Goal: Task Accomplishment & Management: Manage account settings

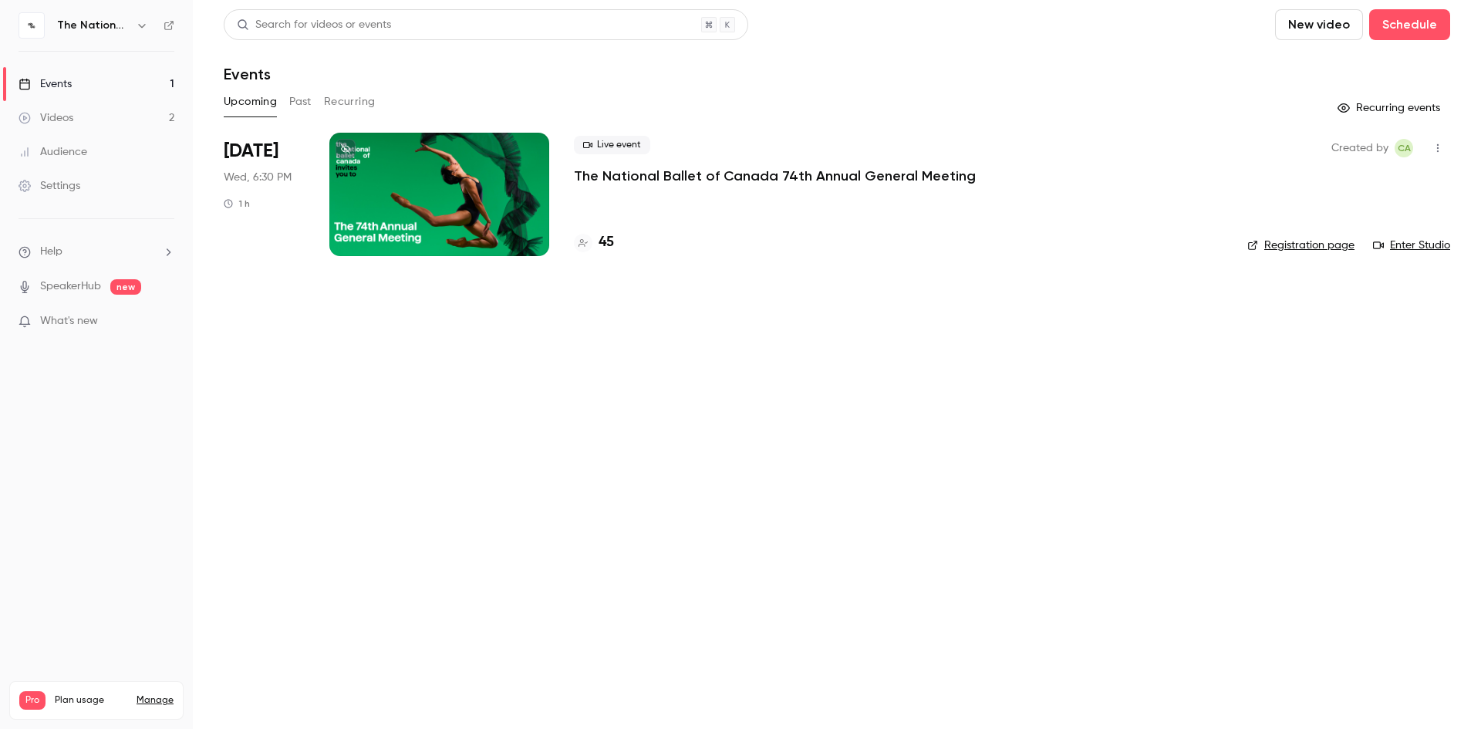
click at [162, 694] on link "Manage" at bounding box center [155, 700] width 37 height 12
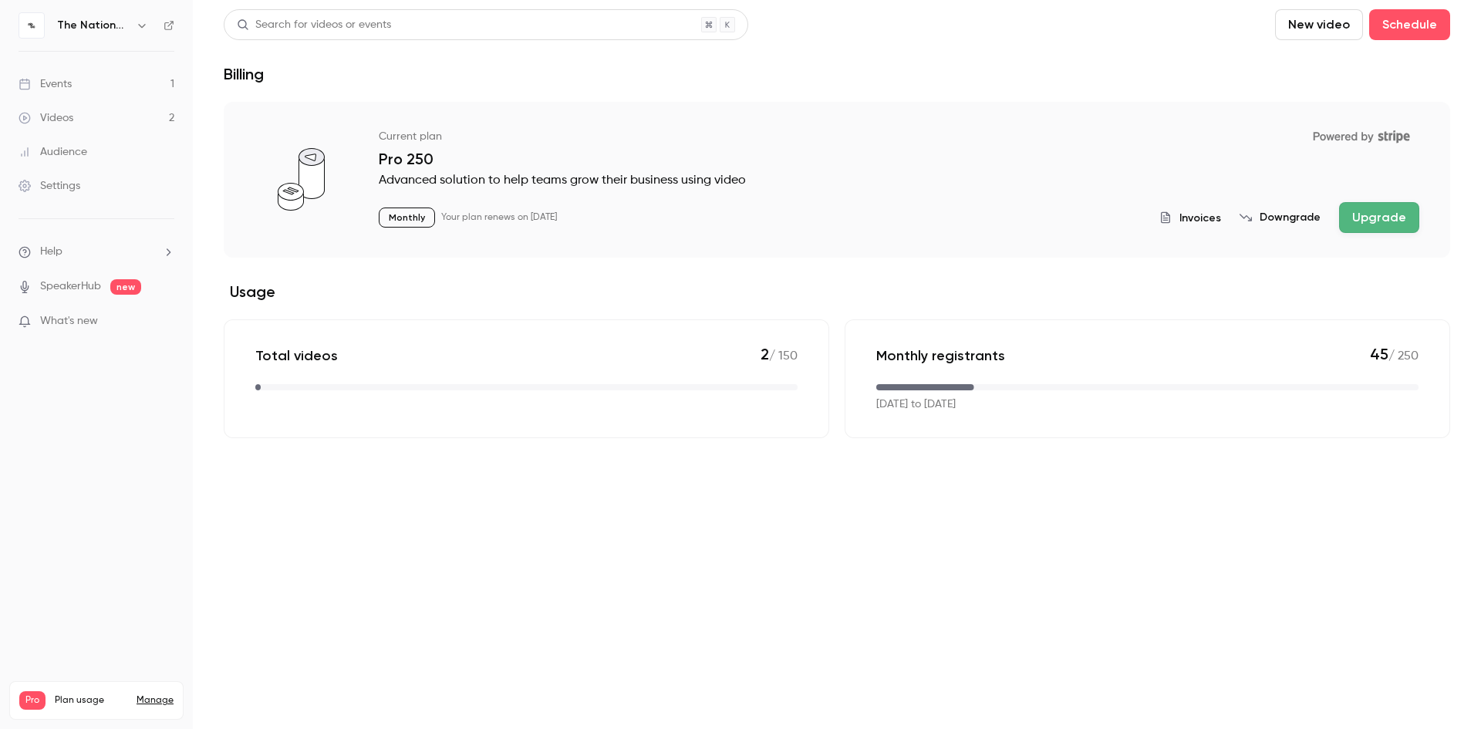
click at [64, 184] on div "Settings" at bounding box center [50, 185] width 62 height 15
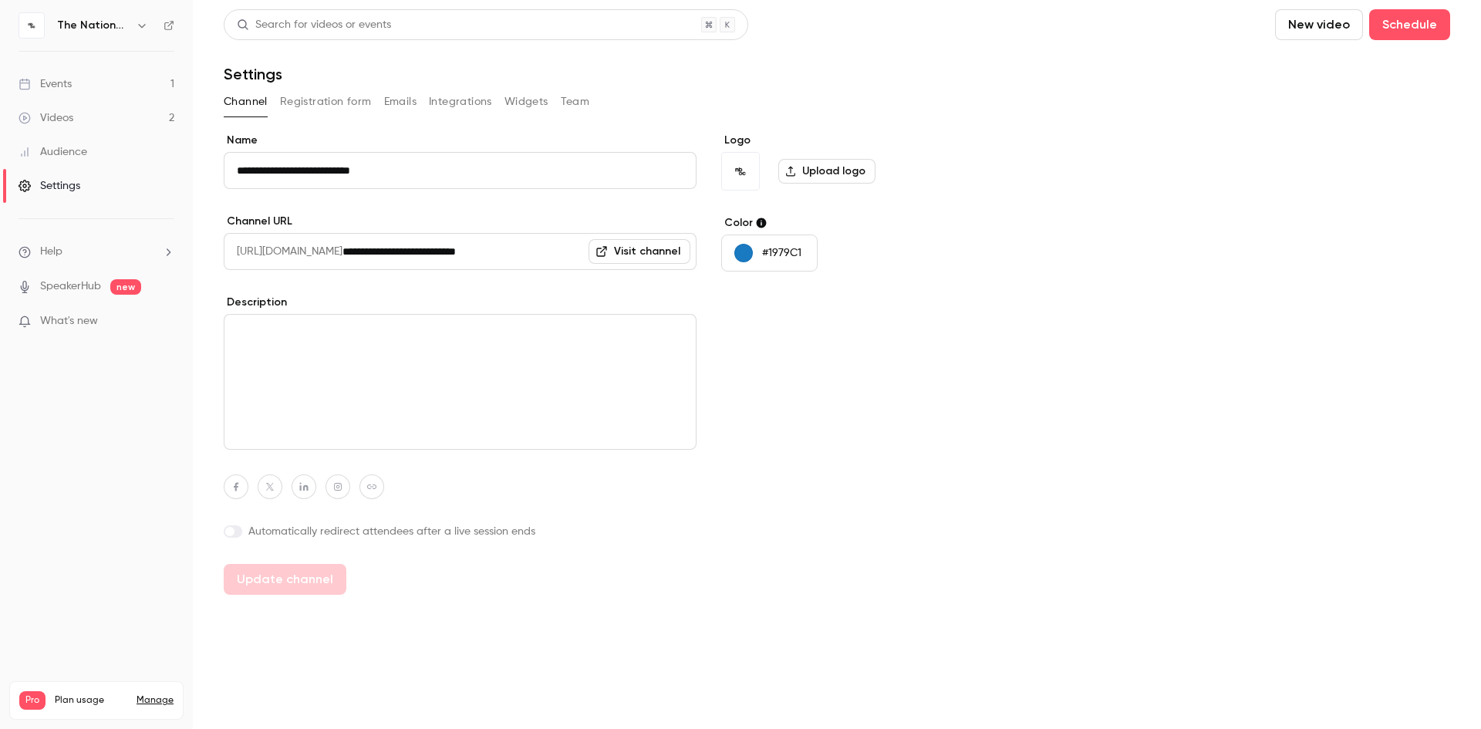
click at [451, 105] on button "Integrations" at bounding box center [460, 101] width 63 height 25
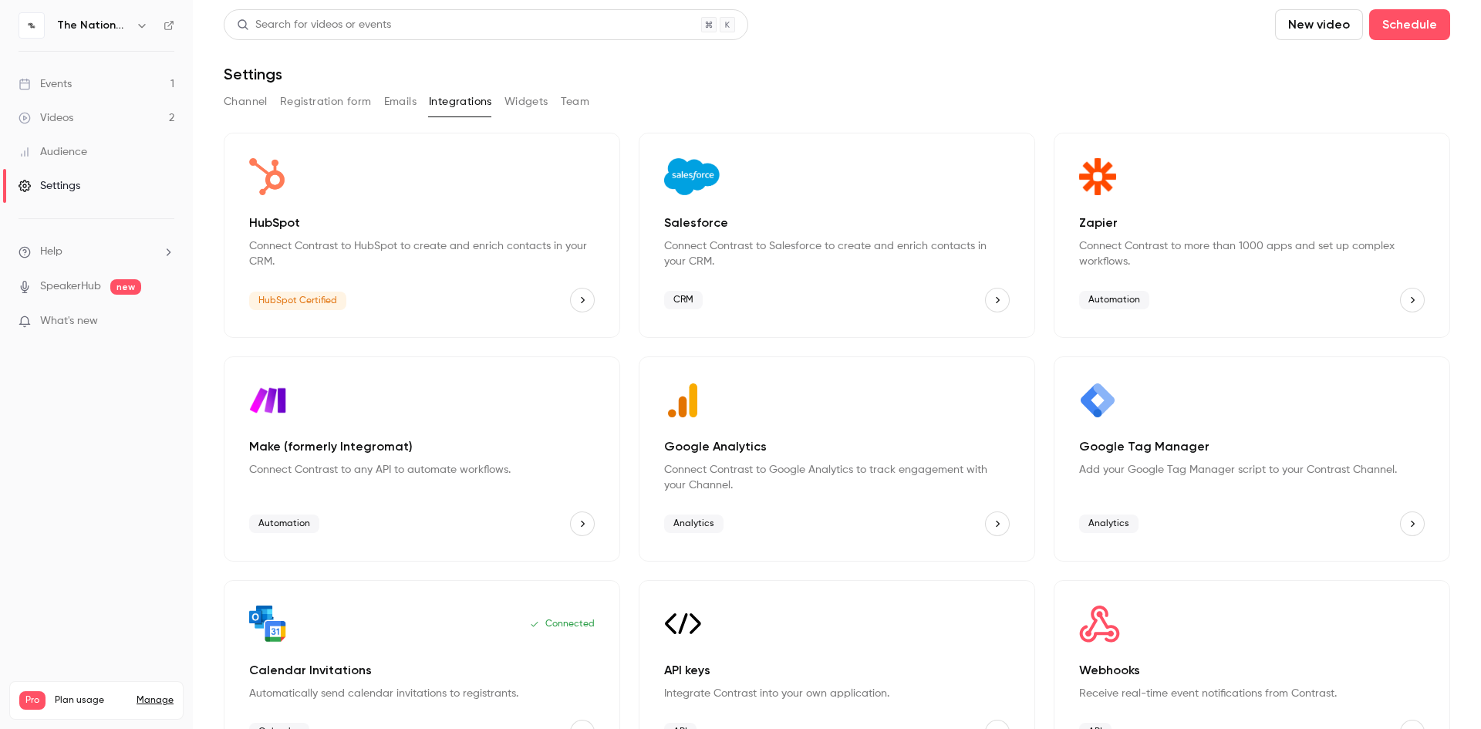
click at [575, 103] on button "Team" at bounding box center [575, 101] width 29 height 25
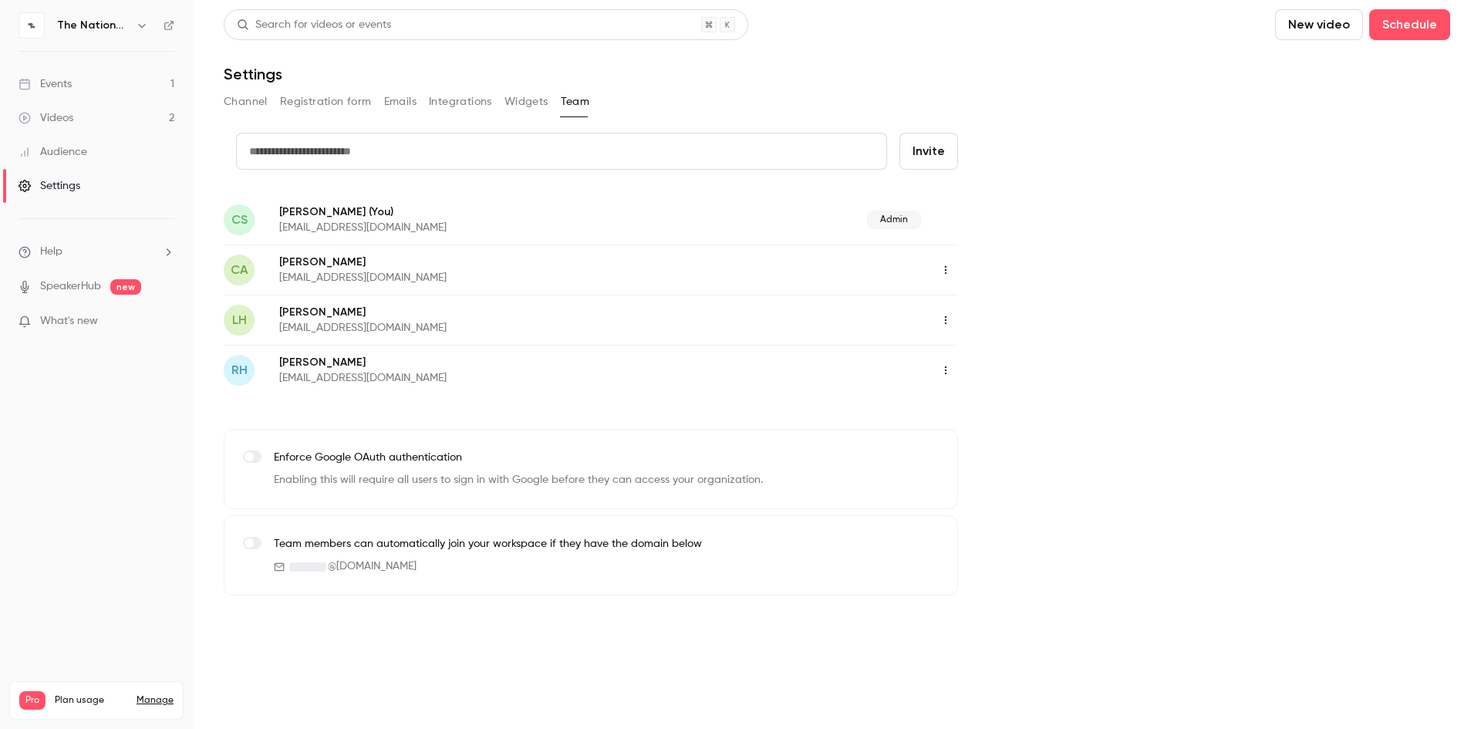
click at [238, 103] on button "Channel" at bounding box center [246, 101] width 44 height 25
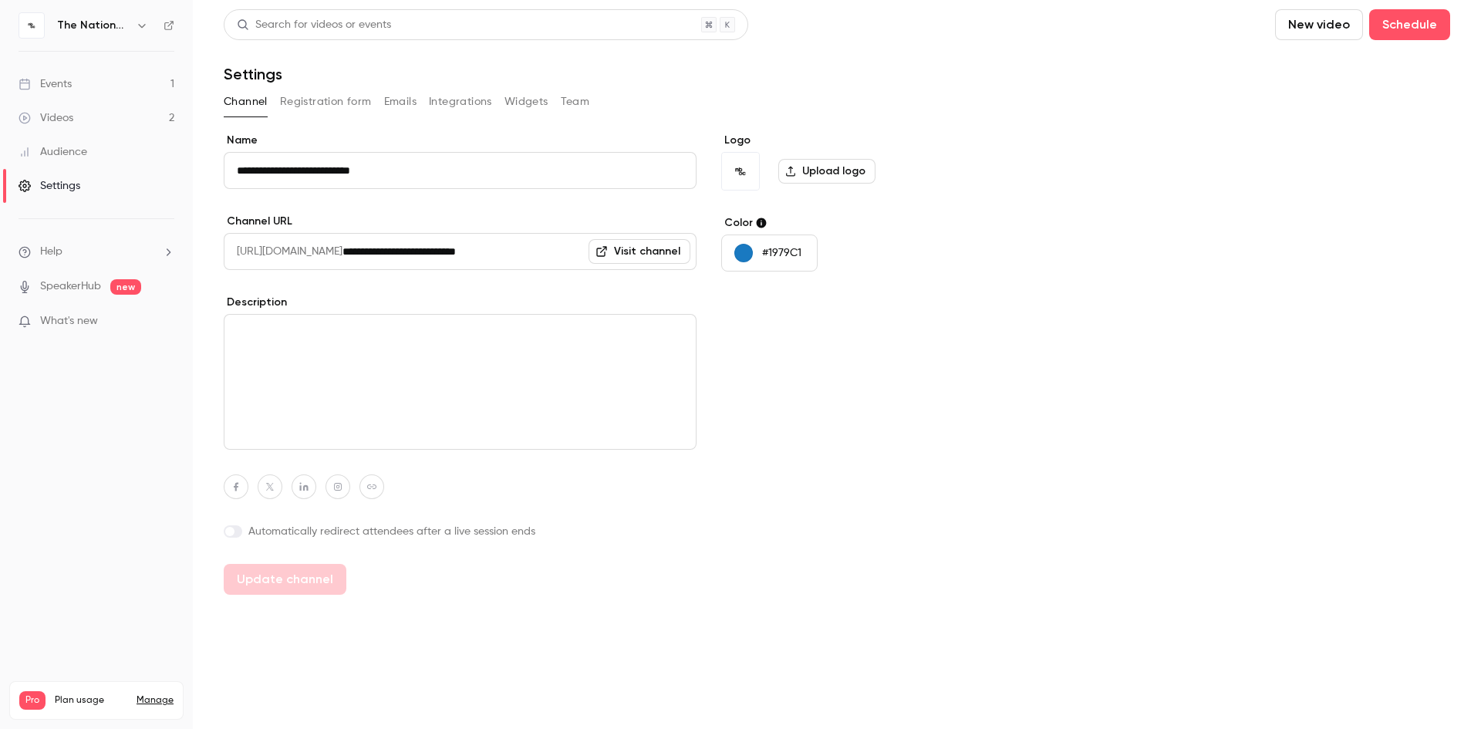
click at [69, 149] on div "Audience" at bounding box center [53, 151] width 69 height 15
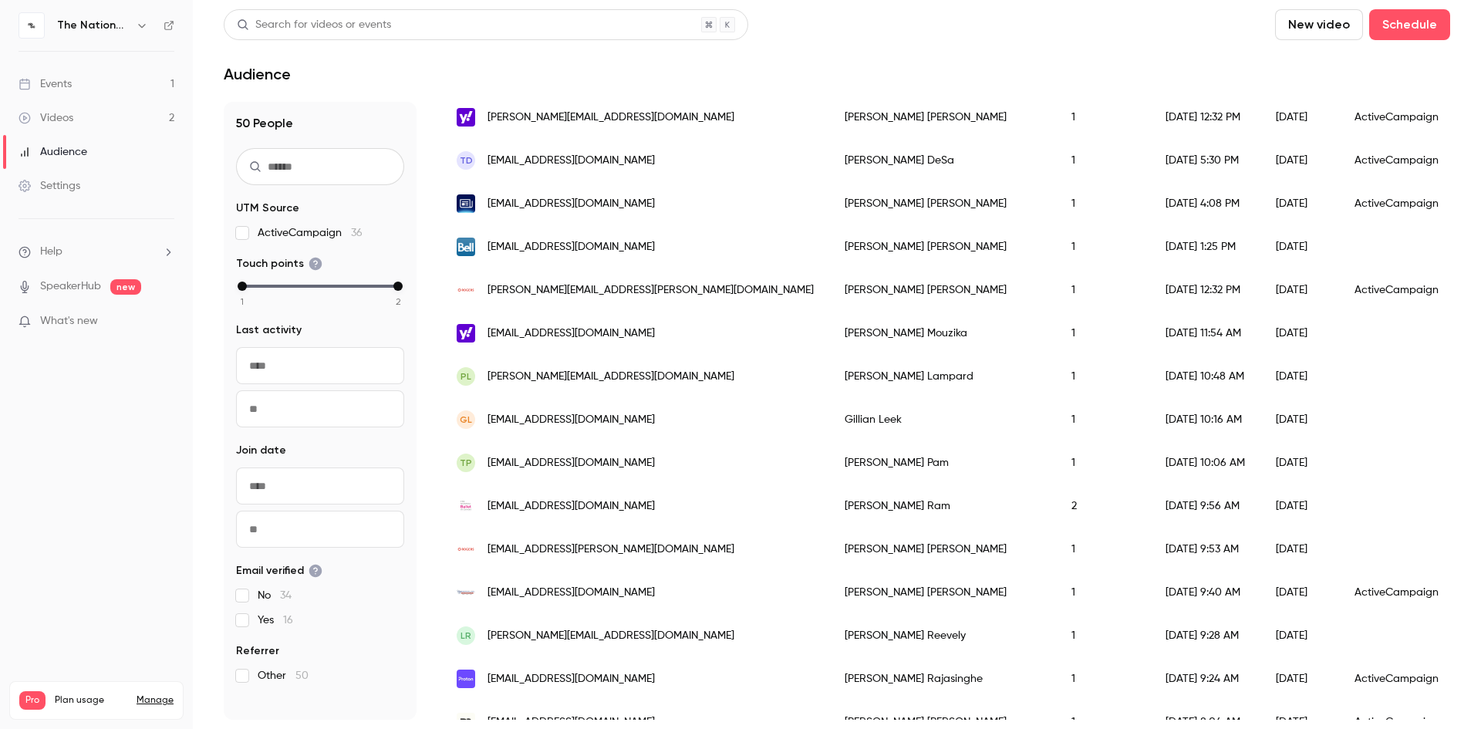
scroll to position [463, 0]
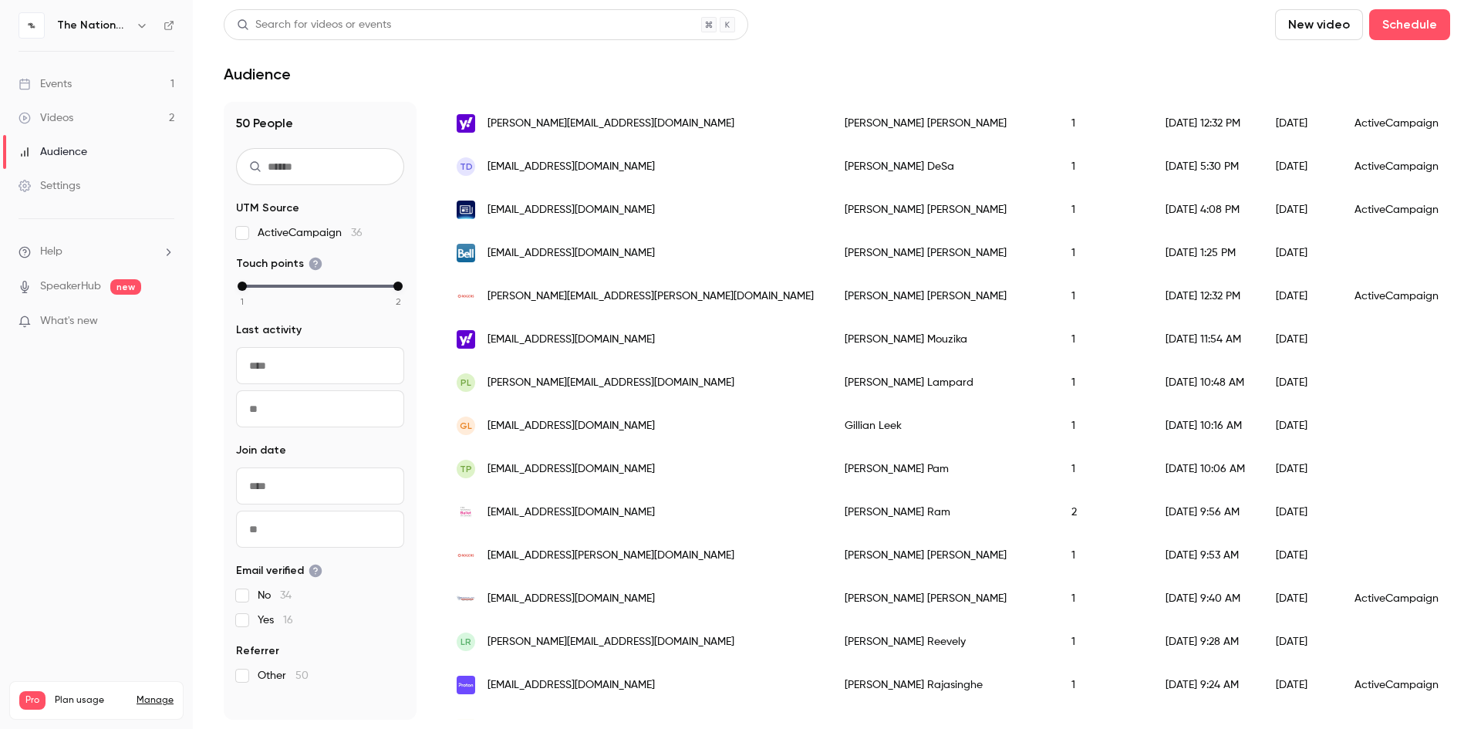
click at [467, 515] on img "People list" at bounding box center [466, 512] width 19 height 19
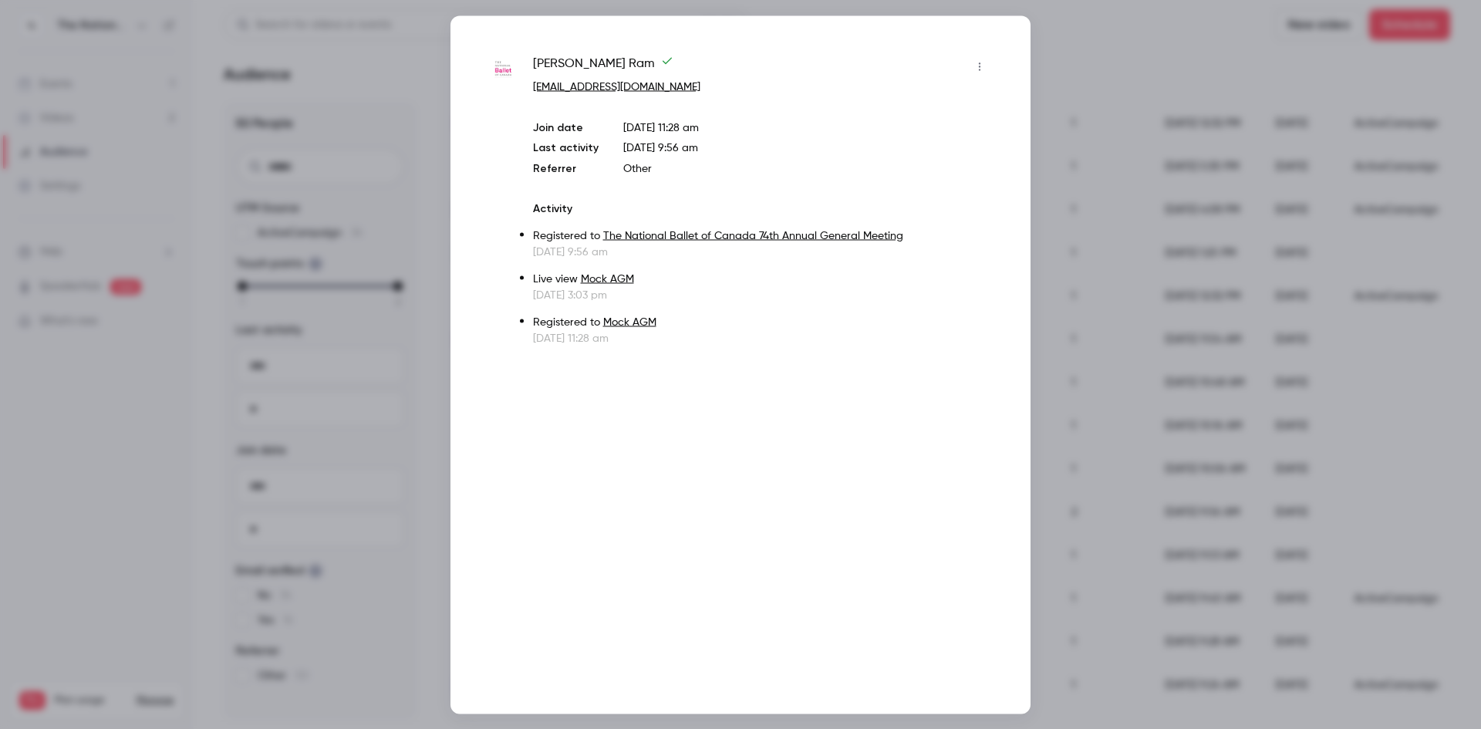
click at [986, 63] on button "button" at bounding box center [979, 66] width 25 height 25
click at [1102, 51] on div at bounding box center [740, 364] width 1481 height 729
click at [1074, 32] on div at bounding box center [740, 364] width 1481 height 729
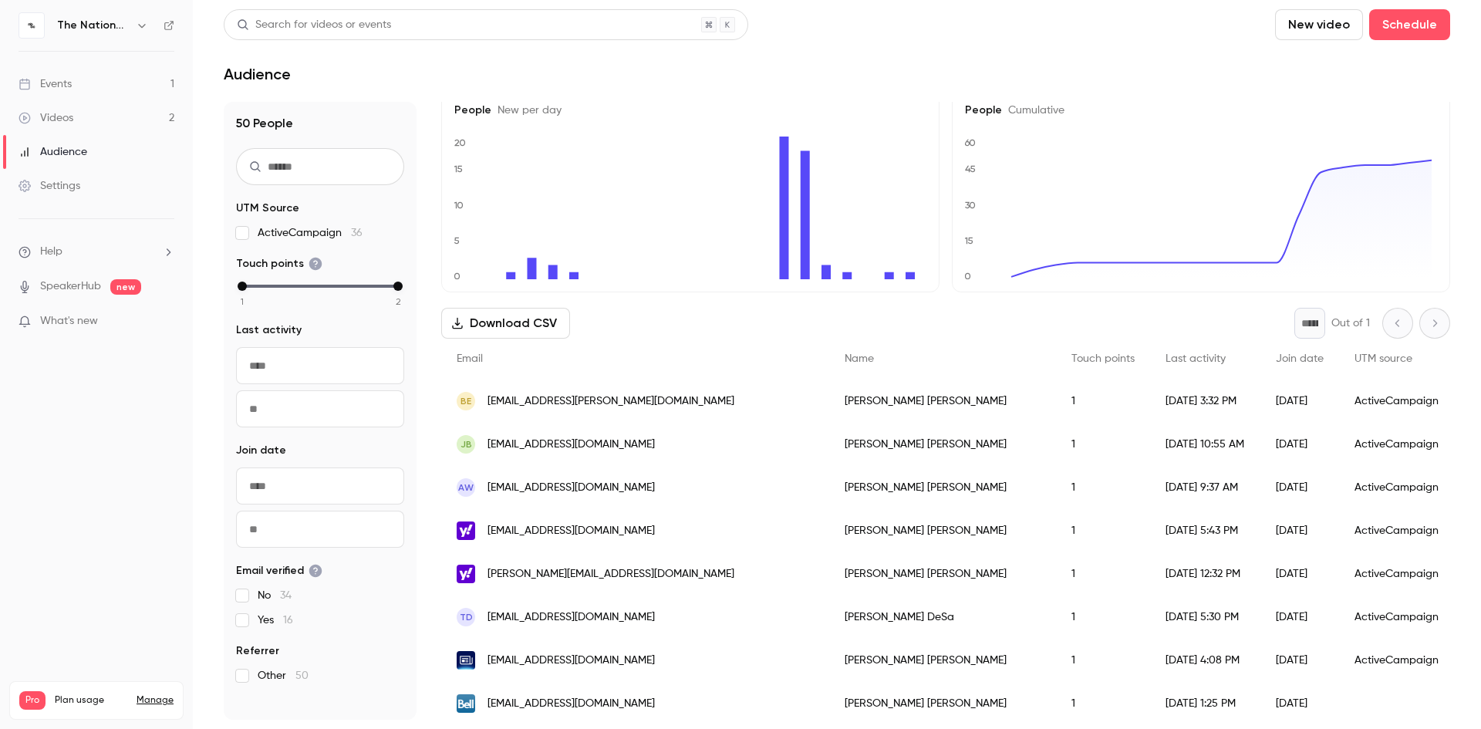
scroll to position [0, 0]
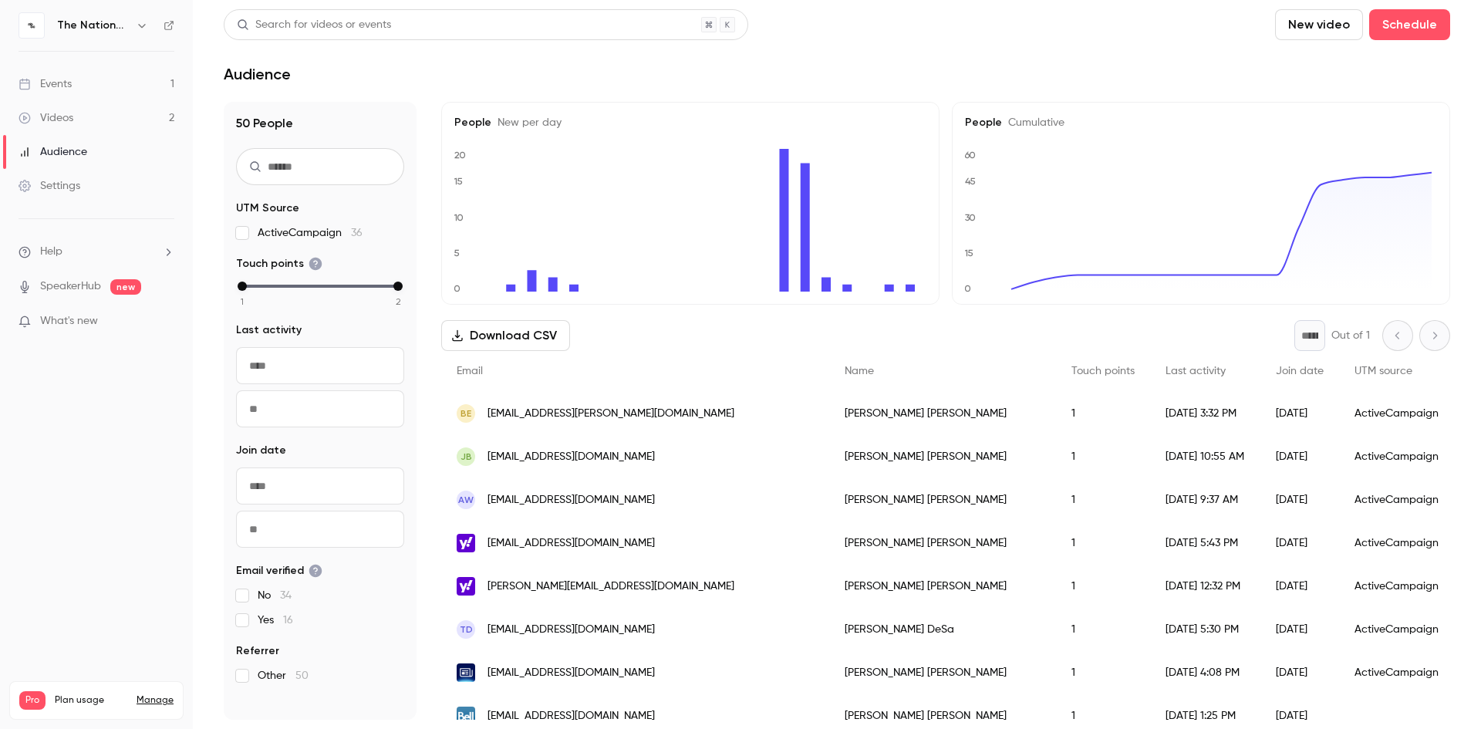
click at [155, 248] on li "Help" at bounding box center [97, 252] width 156 height 16
click at [251, 283] on span "Help center" at bounding box center [241, 282] width 59 height 16
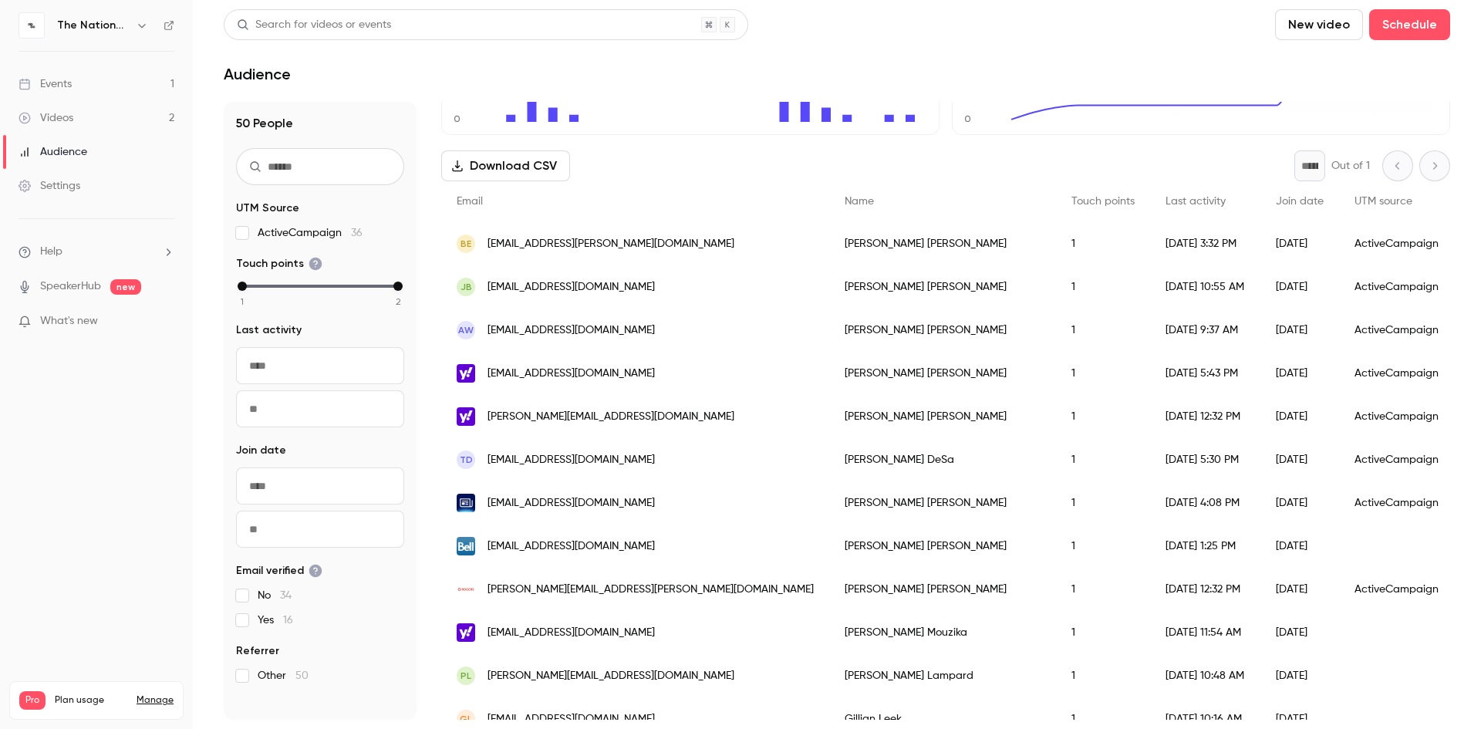
scroll to position [147, 0]
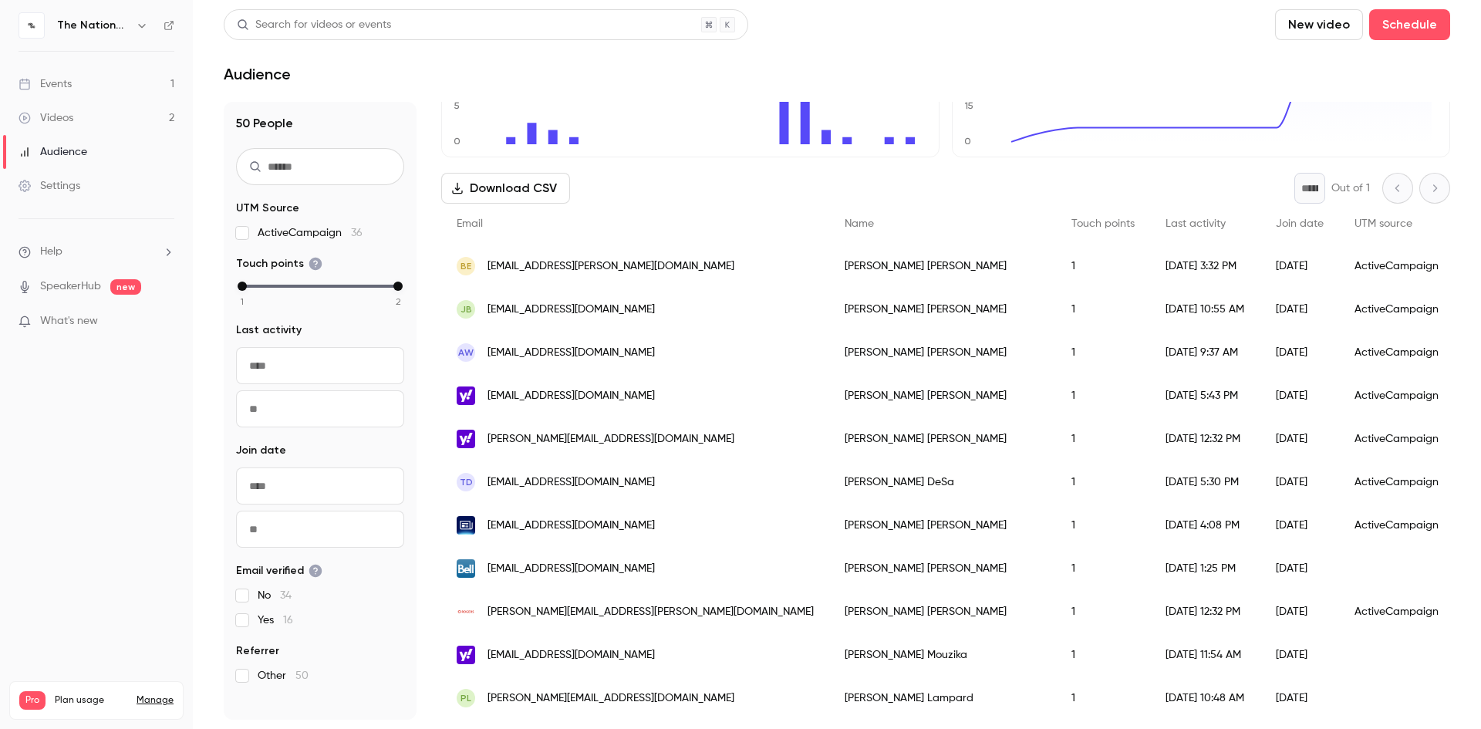
click at [64, 184] on div "Settings" at bounding box center [50, 185] width 62 height 15
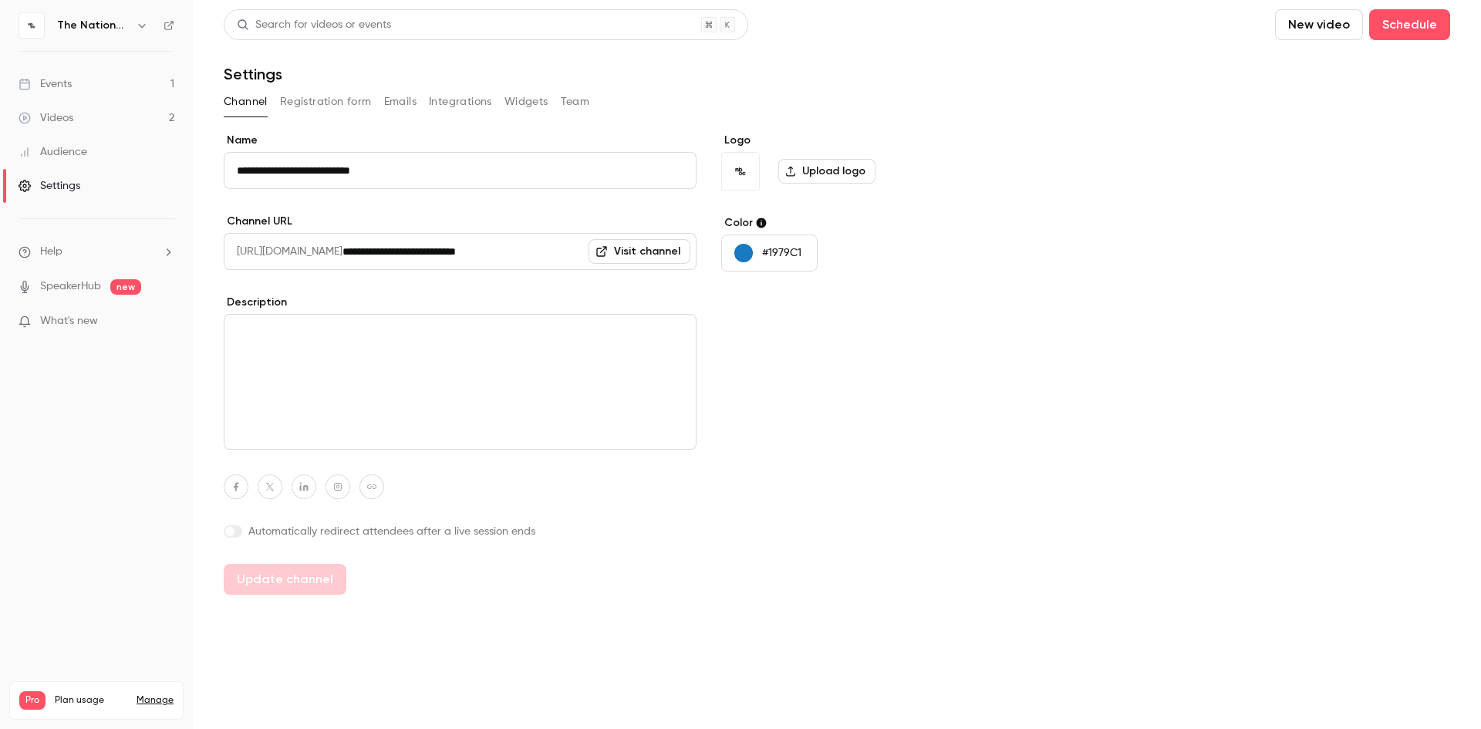
click at [317, 103] on button "Registration form" at bounding box center [326, 101] width 92 height 25
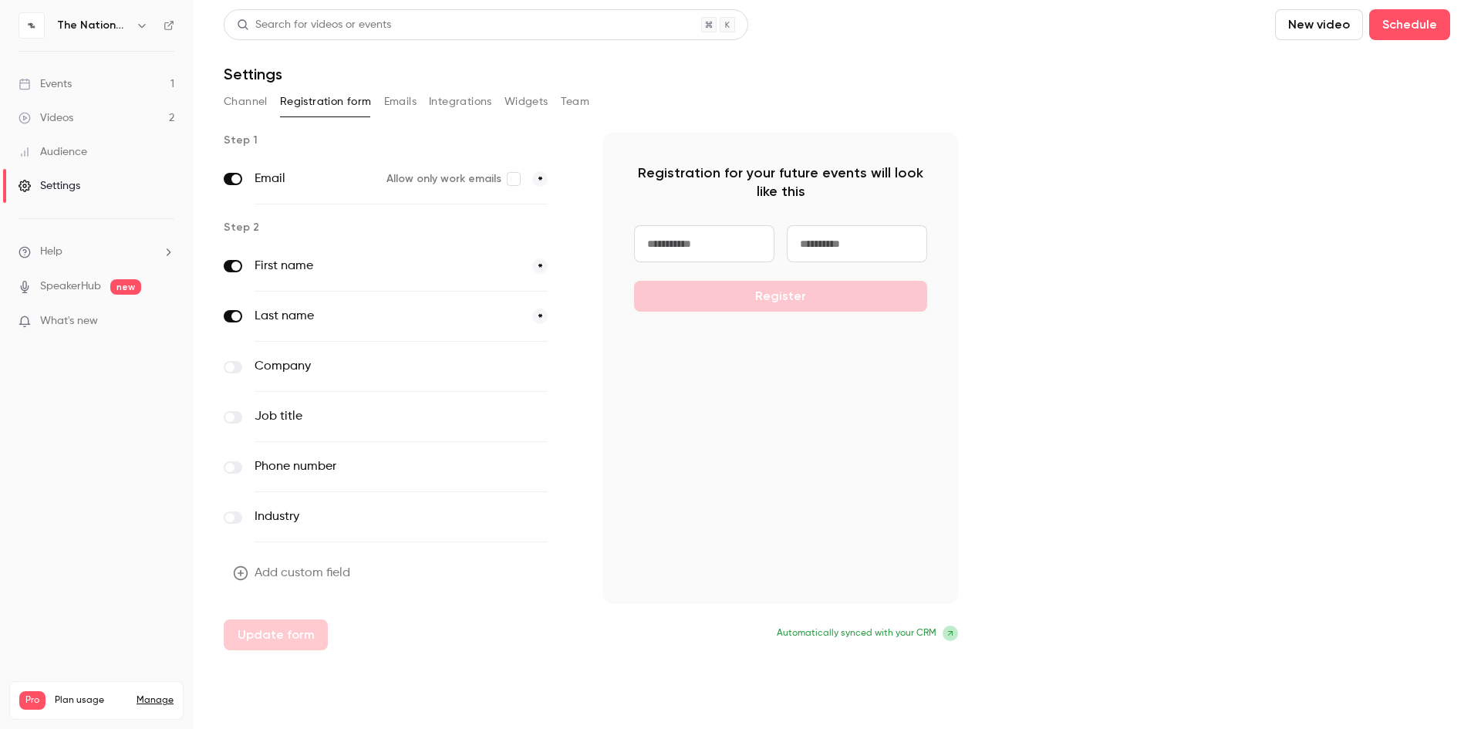
click at [405, 104] on button "Emails" at bounding box center [400, 101] width 32 height 25
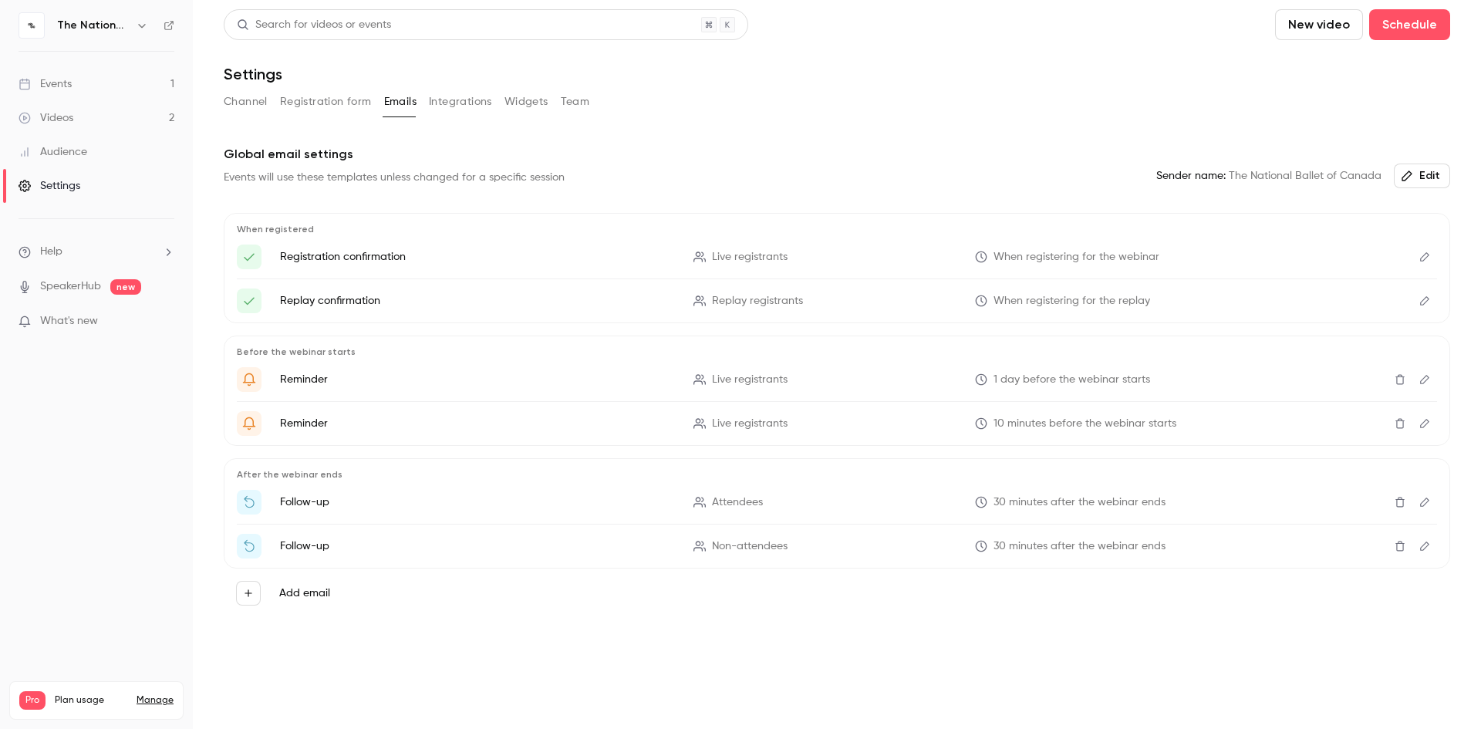
click at [455, 102] on button "Integrations" at bounding box center [460, 101] width 63 height 25
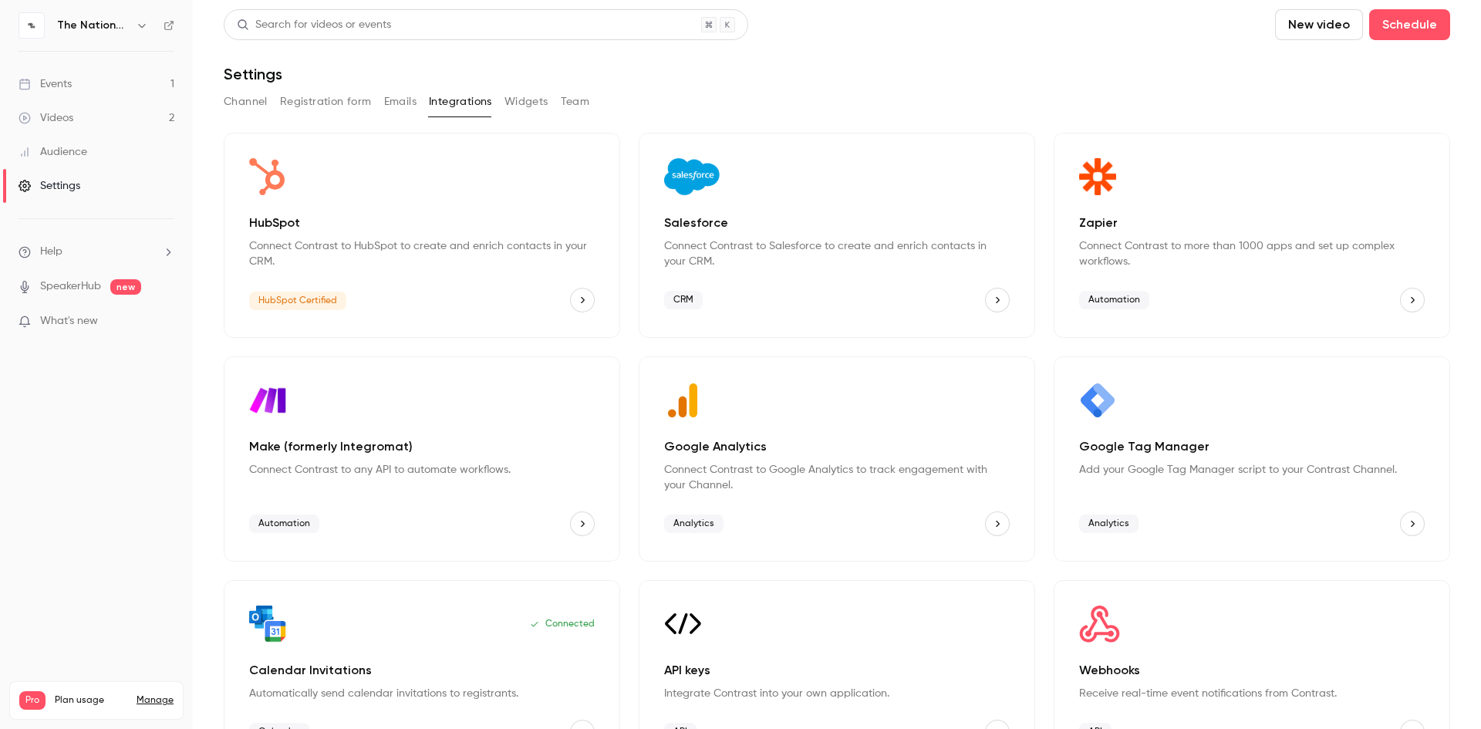
click at [528, 105] on button "Widgets" at bounding box center [526, 101] width 44 height 25
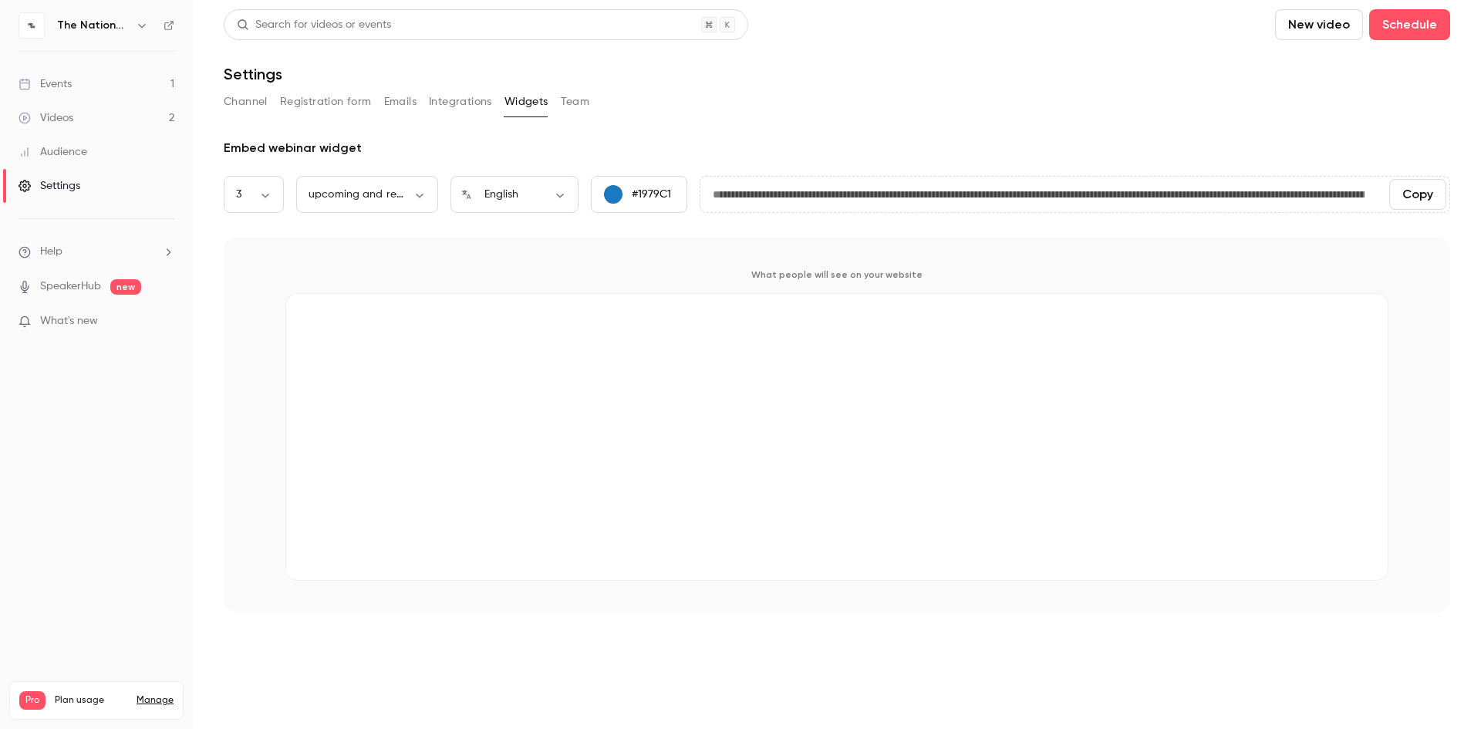
click at [582, 97] on button "Team" at bounding box center [575, 101] width 29 height 25
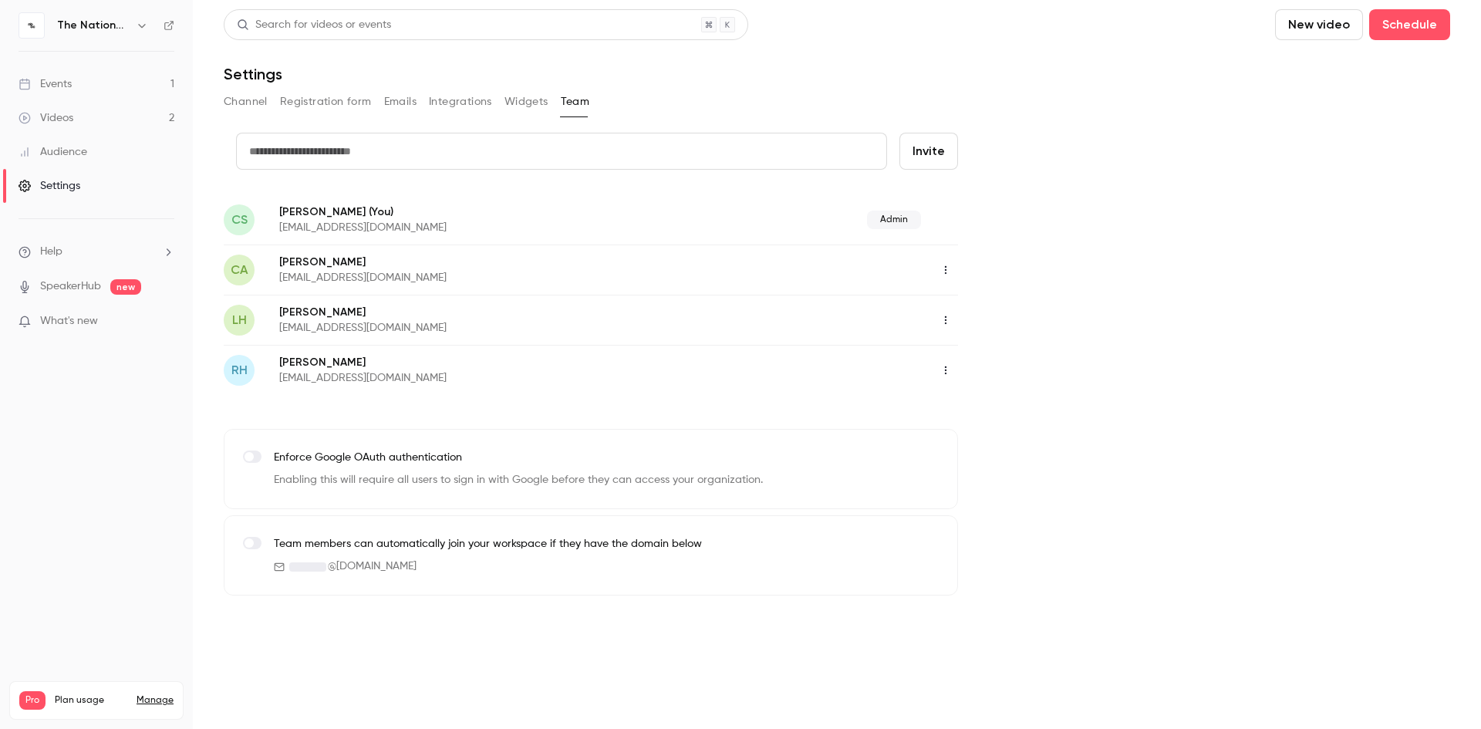
click at [58, 89] on div "Events" at bounding box center [45, 83] width 53 height 15
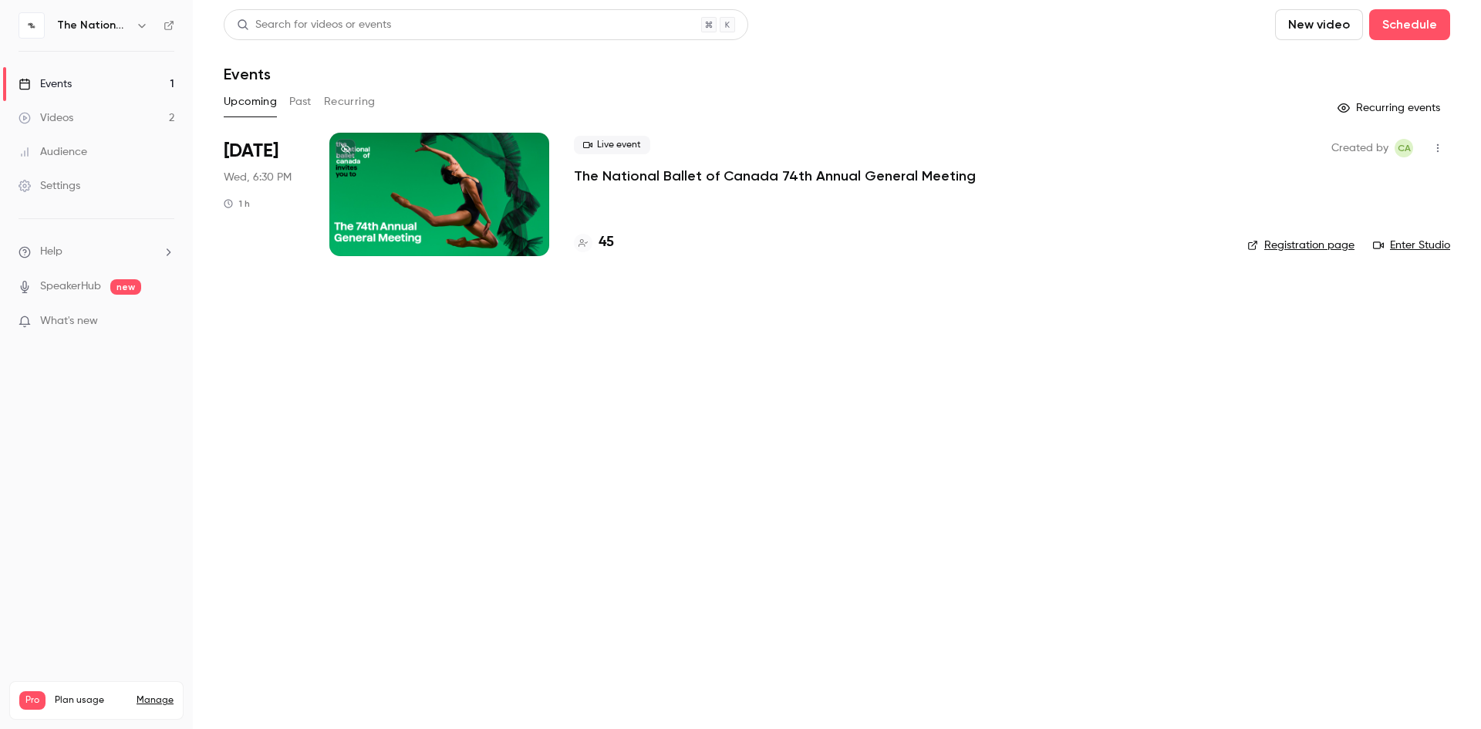
click at [41, 406] on nav "The National Ballet of Canada Events 1 Videos 2 Audience Settings Help SpeakerH…" at bounding box center [96, 364] width 193 height 729
click at [135, 25] on button "button" at bounding box center [142, 25] width 19 height 19
click at [135, 91] on div "The National Ballet of Canada [EMAIL_ADDRESS][DOMAIN_NAME] Billing Pro New chan…" at bounding box center [128, 153] width 231 height 181
click at [115, 91] on div "The National Ballet of Canada [EMAIL_ADDRESS][DOMAIN_NAME] Billing Pro New chan…" at bounding box center [128, 153] width 231 height 181
click at [255, 413] on div at bounding box center [740, 364] width 1481 height 729
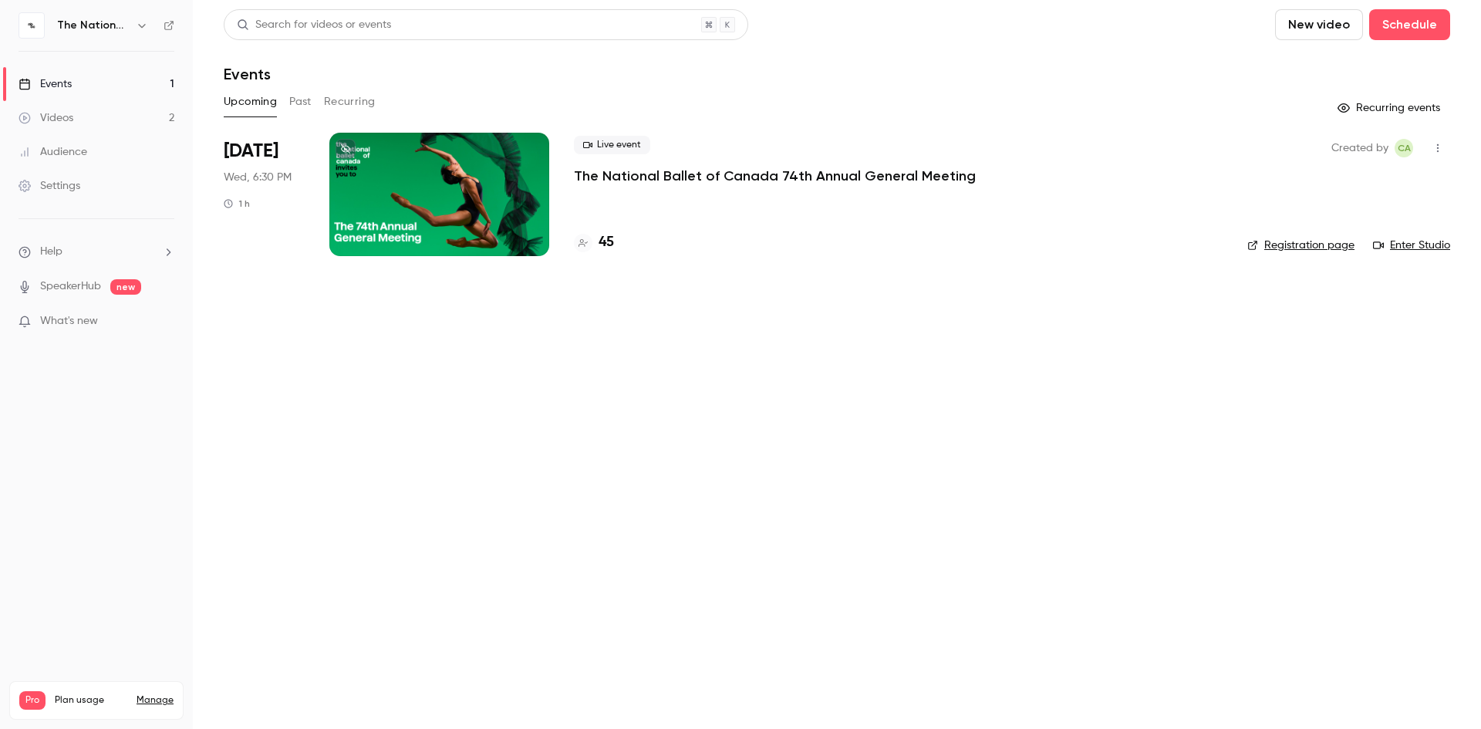
click at [69, 188] on div "Settings" at bounding box center [50, 185] width 62 height 15
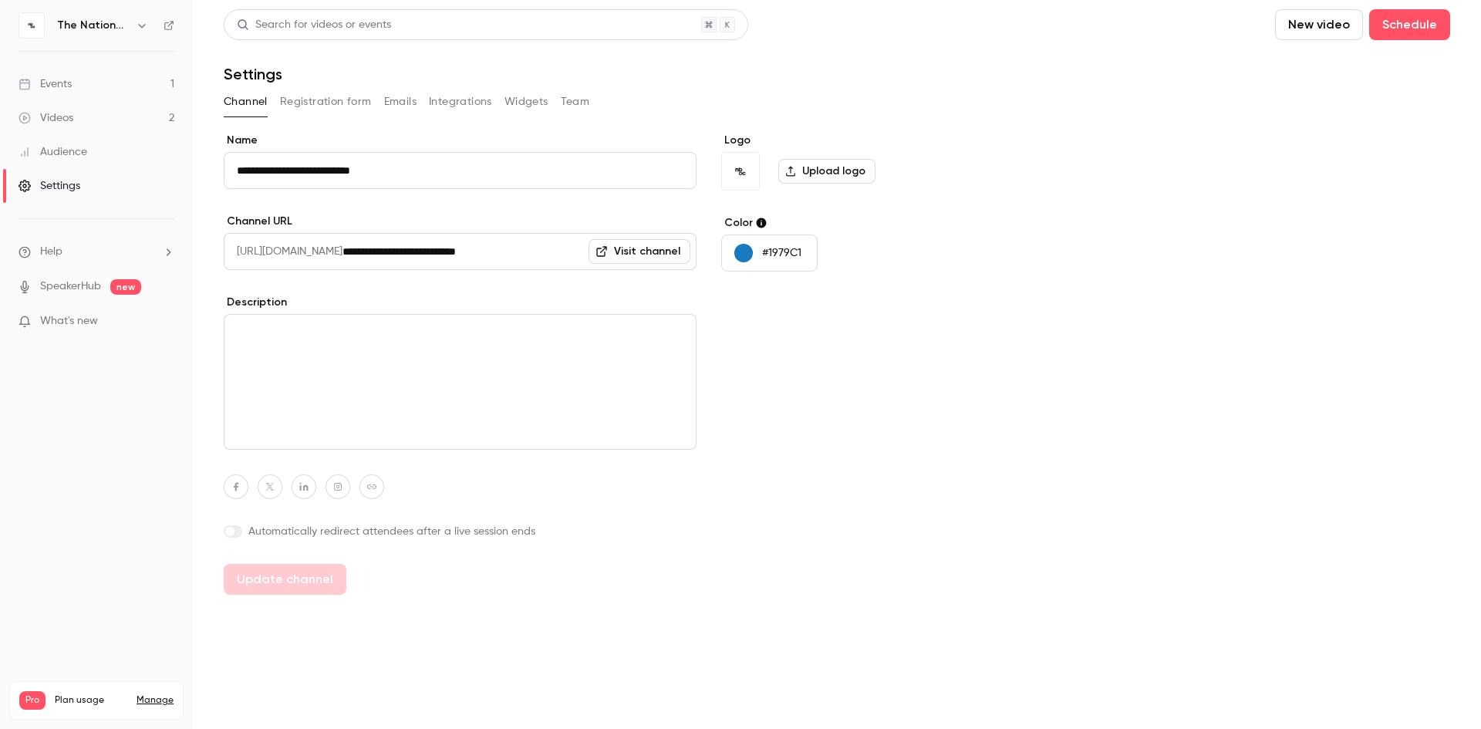
click at [137, 27] on icon "button" at bounding box center [142, 25] width 12 height 12
click at [106, 85] on div "The National Ballet of Canada [EMAIL_ADDRESS][DOMAIN_NAME] Billing Pro New chan…" at bounding box center [128, 153] width 231 height 181
click at [120, 143] on div "Billing" at bounding box center [131, 142] width 150 height 15
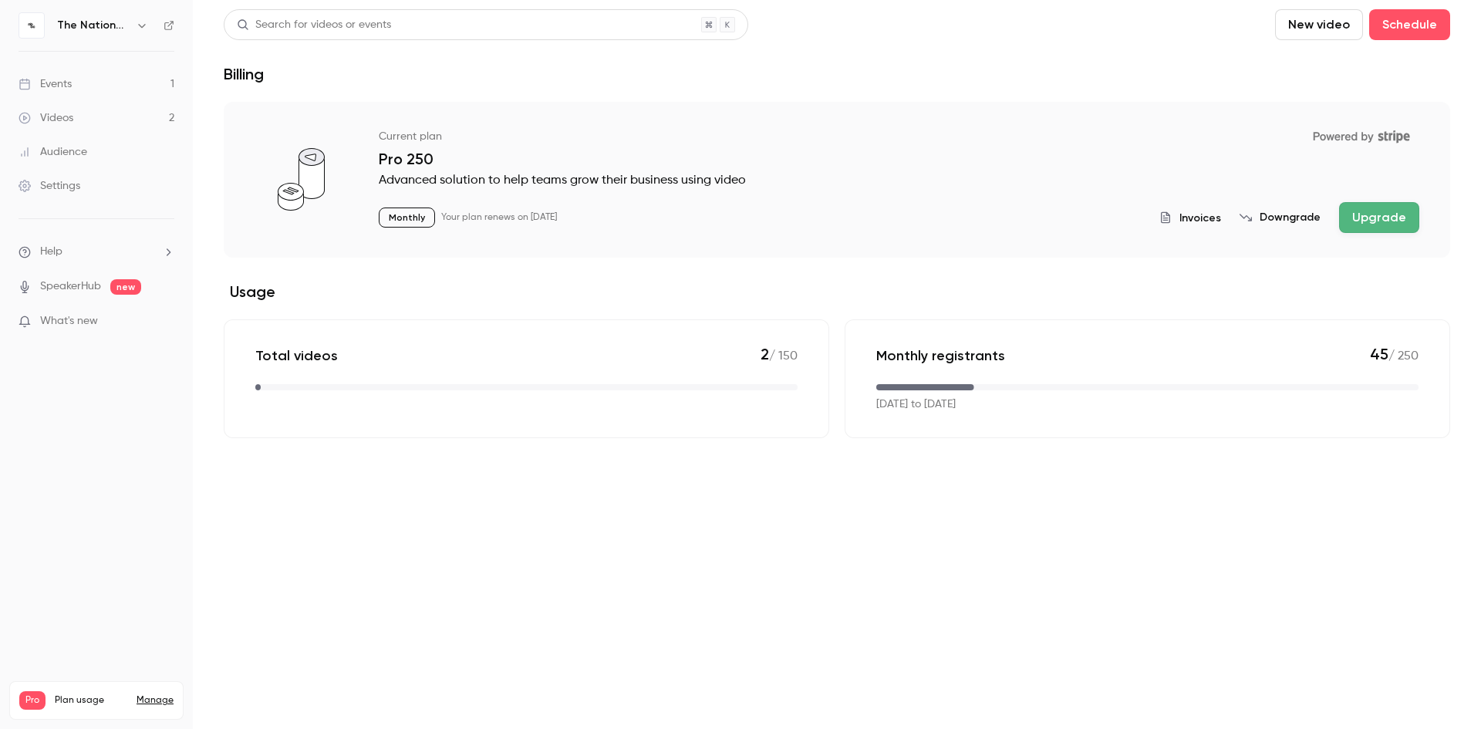
click at [89, 88] on link "Events 1" at bounding box center [96, 84] width 193 height 34
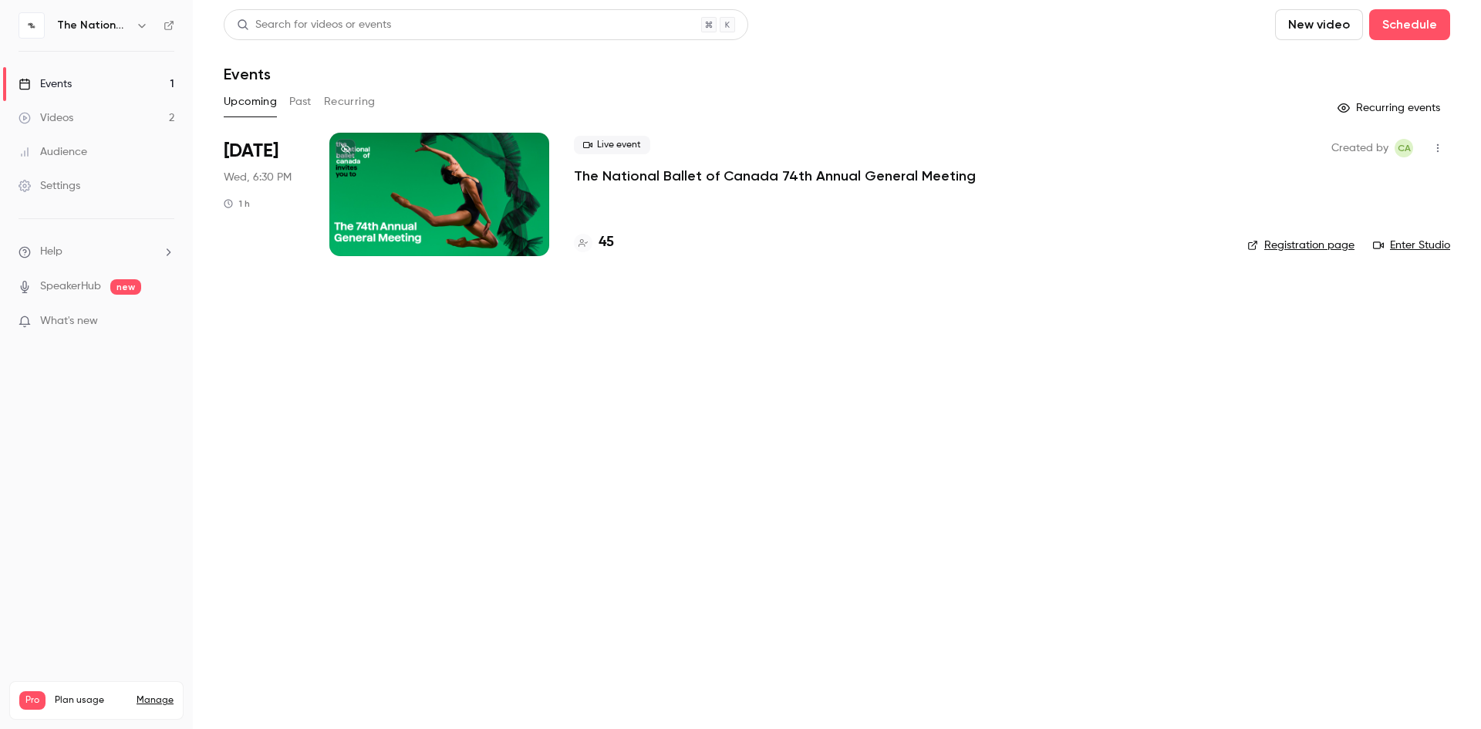
click at [1309, 244] on link "Registration page" at bounding box center [1300, 245] width 107 height 15
